Goal: Task Accomplishment & Management: Manage account settings

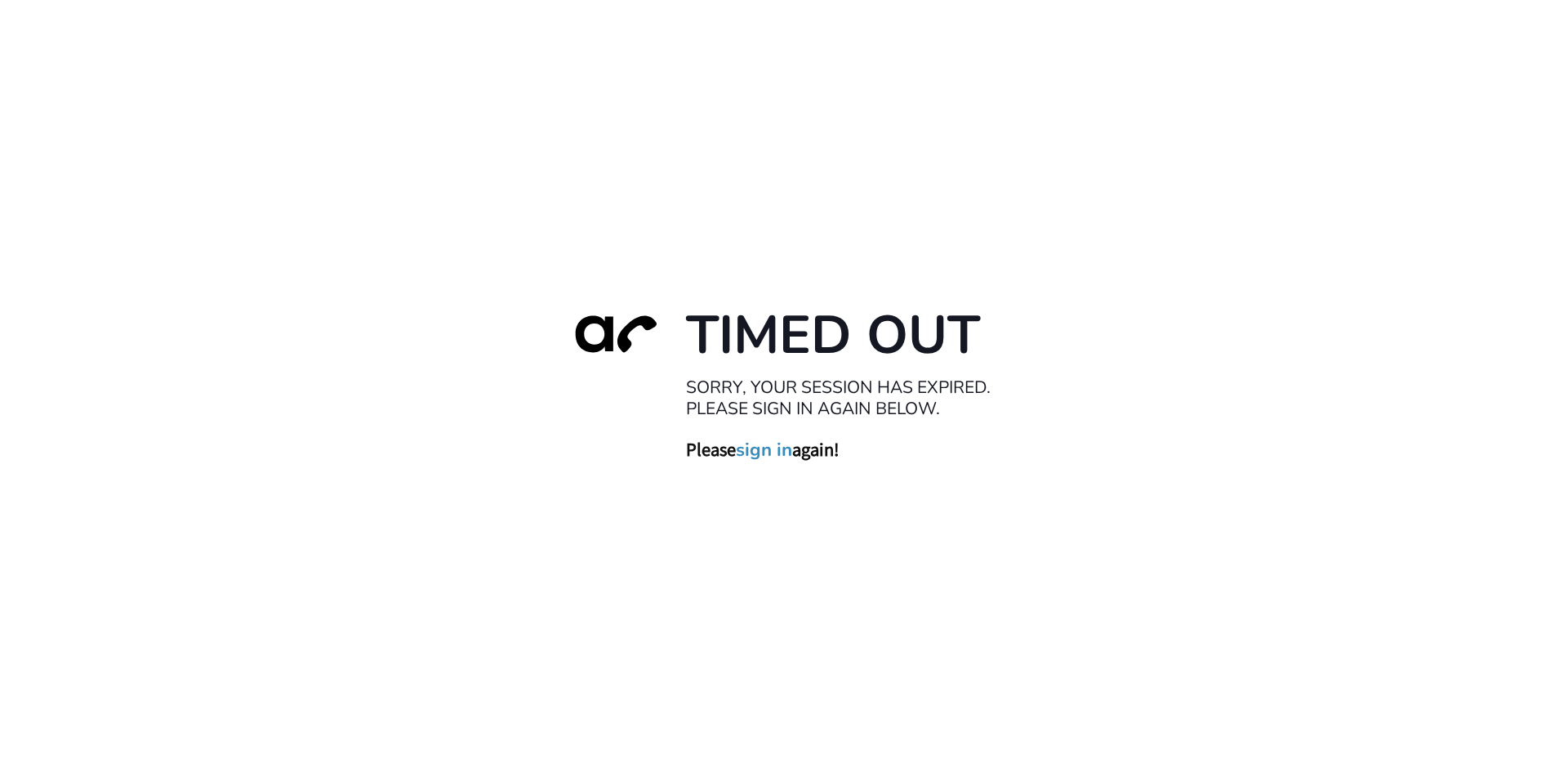
click at [751, 448] on link "sign in" at bounding box center [764, 449] width 57 height 23
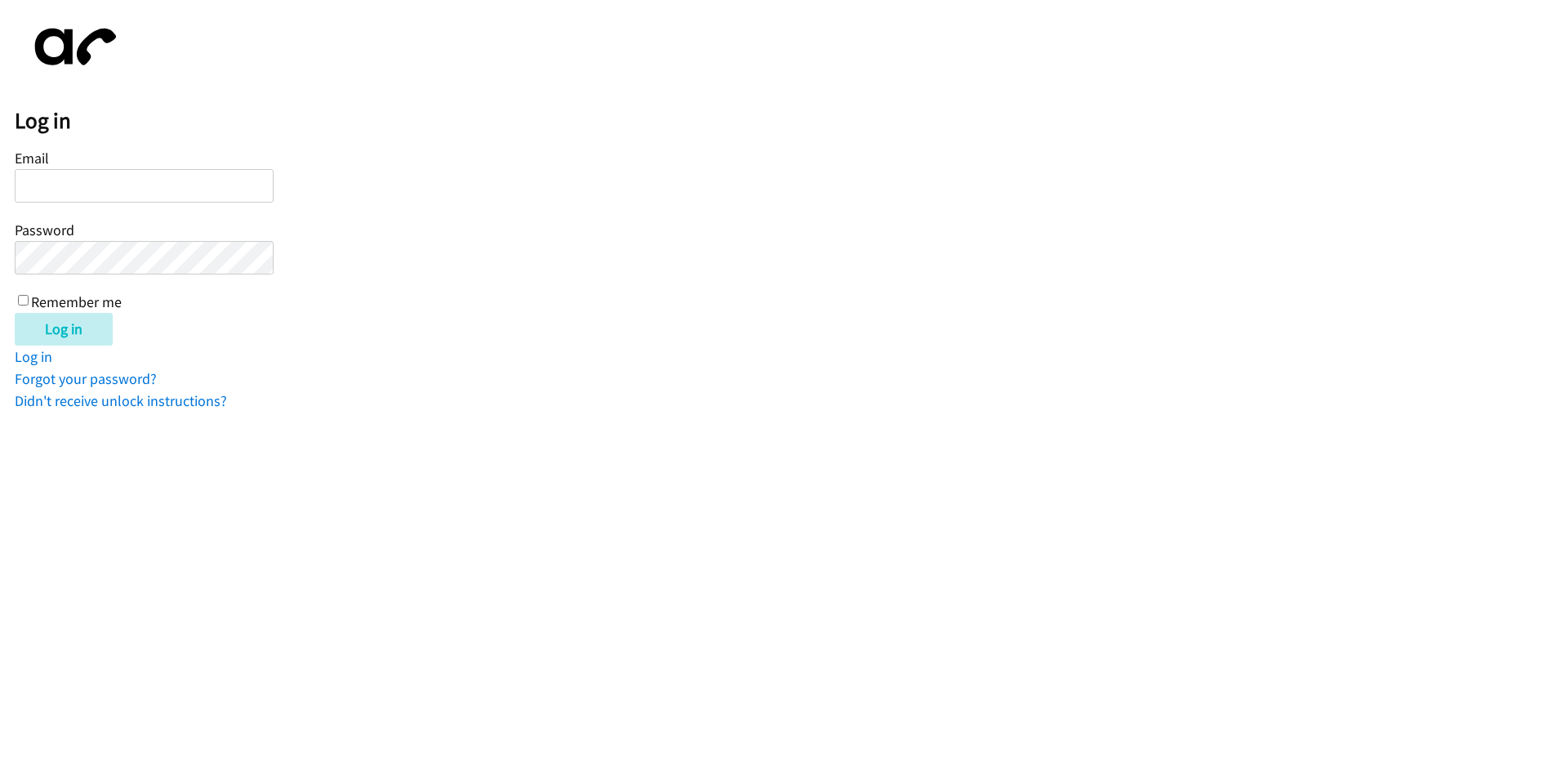
click at [59, 188] on input "Email" at bounding box center [144, 186] width 259 height 34
click at [67, 189] on input "Email" at bounding box center [144, 186] width 259 height 34
type input "[EMAIL_ADDRESS][DOMAIN_NAME]"
click at [24, 300] on input "Remember me" at bounding box center [23, 300] width 11 height 11
checkbox input "true"
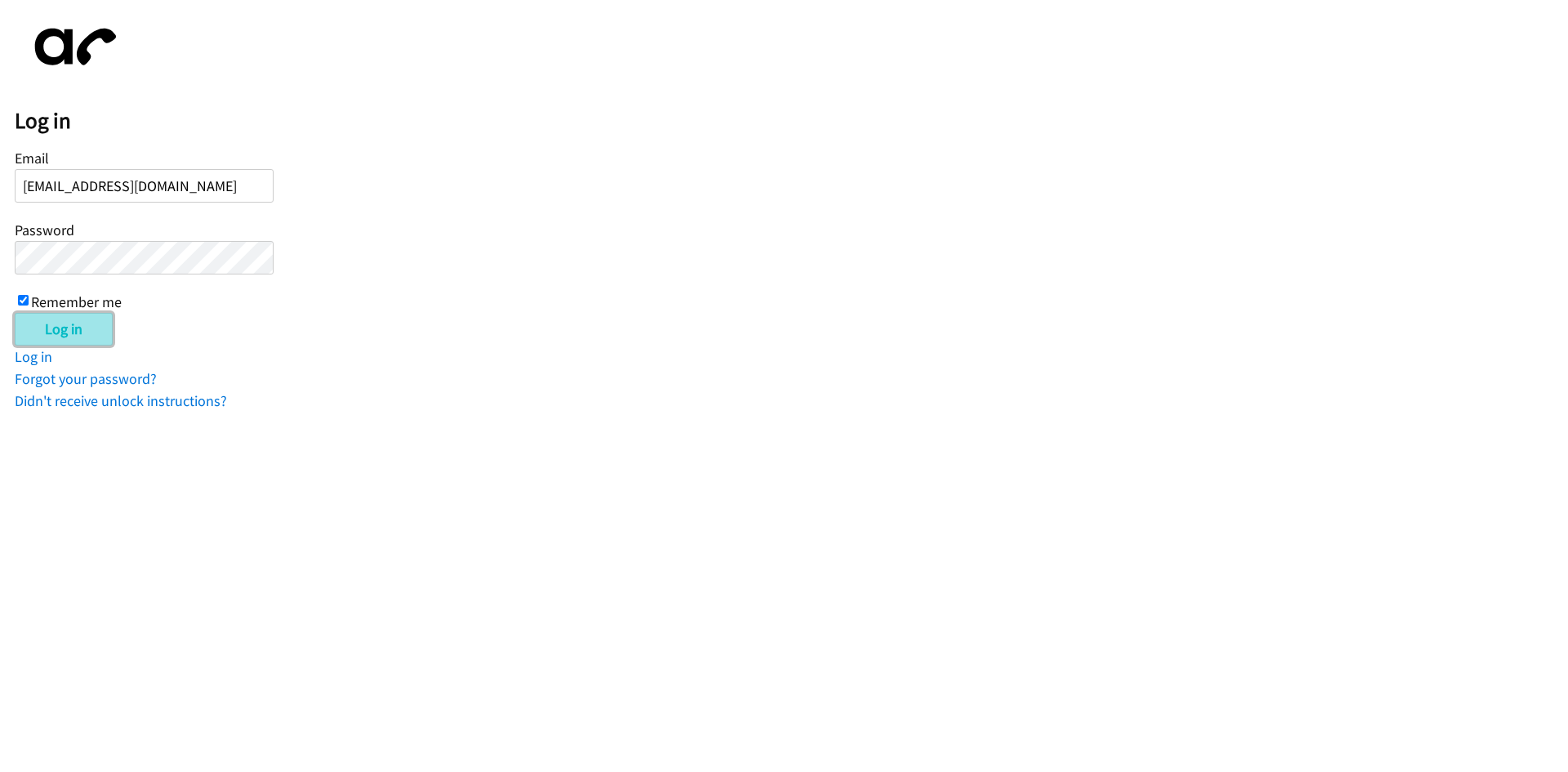
click at [47, 328] on input "Log in" at bounding box center [64, 329] width 98 height 33
